Goal: Obtain resource: Download file/media

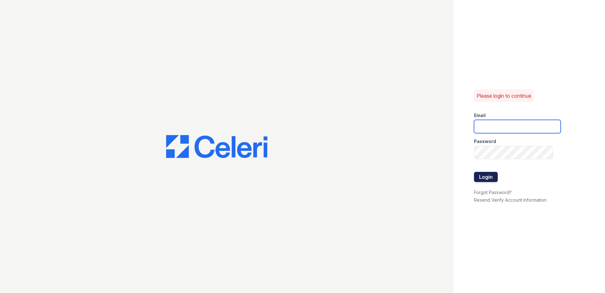
type input "[EMAIL_ADDRESS][DOMAIN_NAME]"
click at [484, 178] on button "Login" at bounding box center [486, 177] width 24 height 10
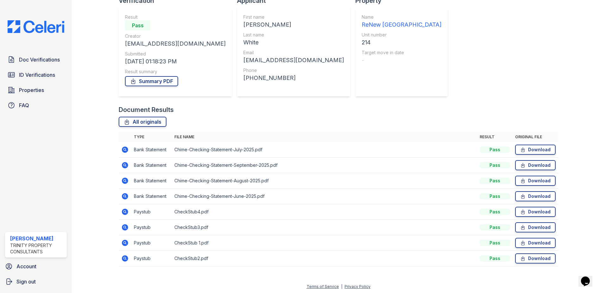
scroll to position [70, 0]
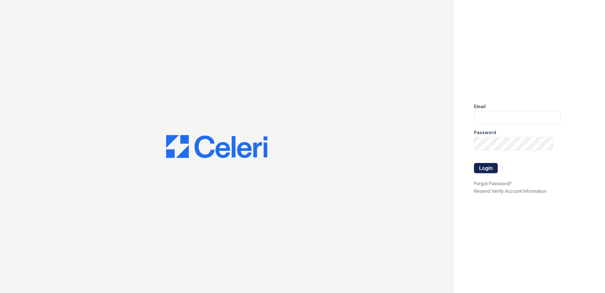
type input "[EMAIL_ADDRESS][DOMAIN_NAME]"
click at [487, 167] on button "Login" at bounding box center [486, 168] width 24 height 10
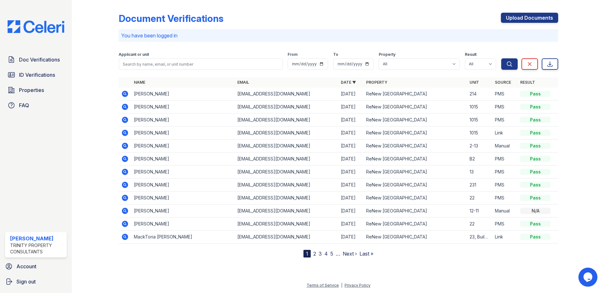
click at [124, 92] on icon at bounding box center [125, 94] width 6 height 6
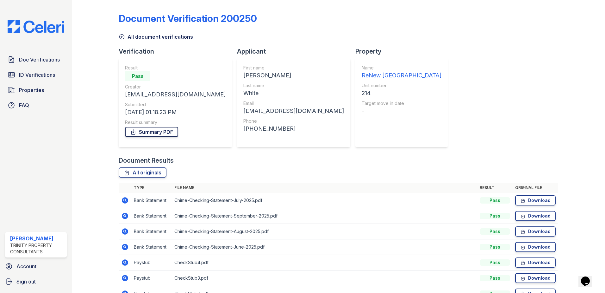
click at [160, 129] on link "Summary PDF" at bounding box center [151, 132] width 53 height 10
